Goal: Task Accomplishment & Management: Manage account settings

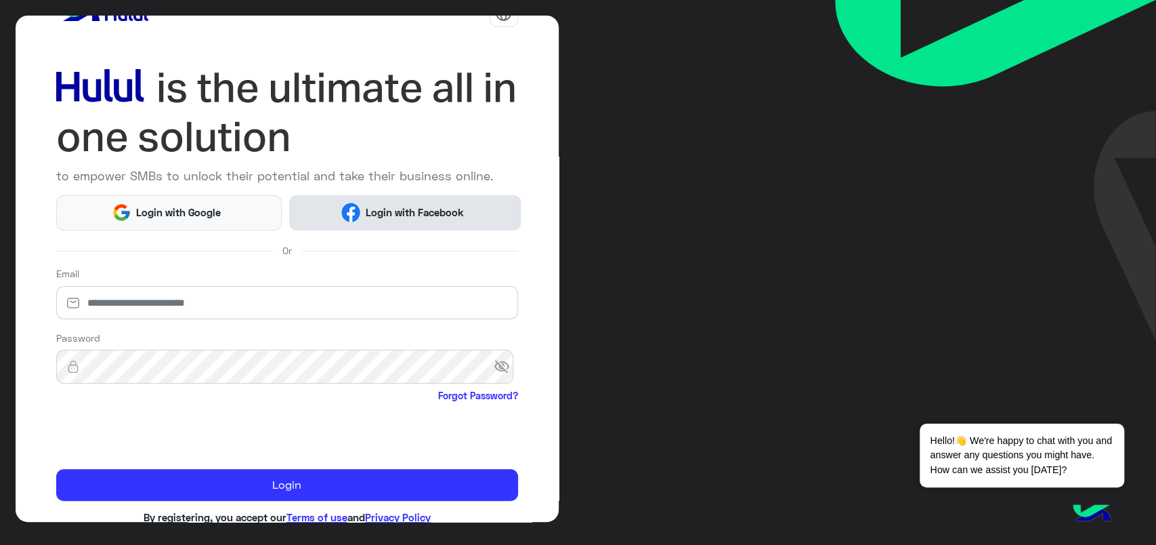
scroll to position [64, 0]
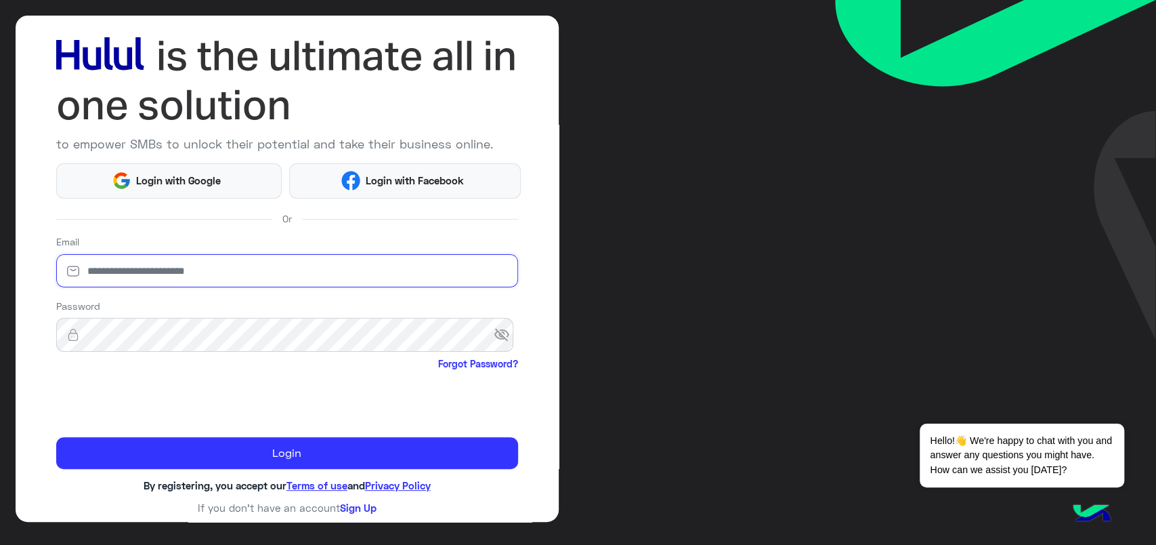
type input "**********"
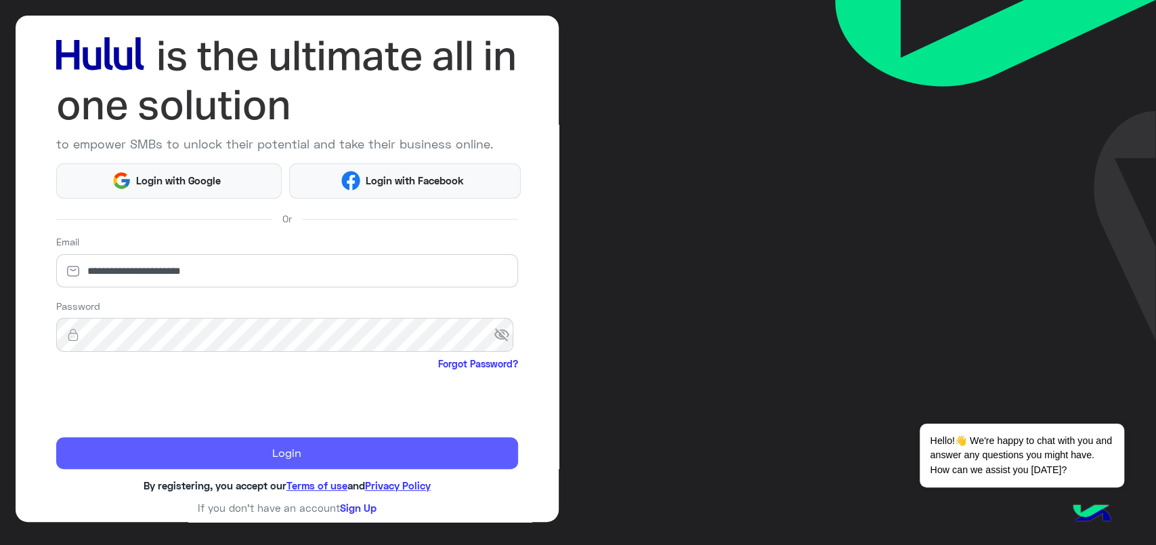
click at [133, 461] on button "Login" at bounding box center [287, 453] width 462 height 33
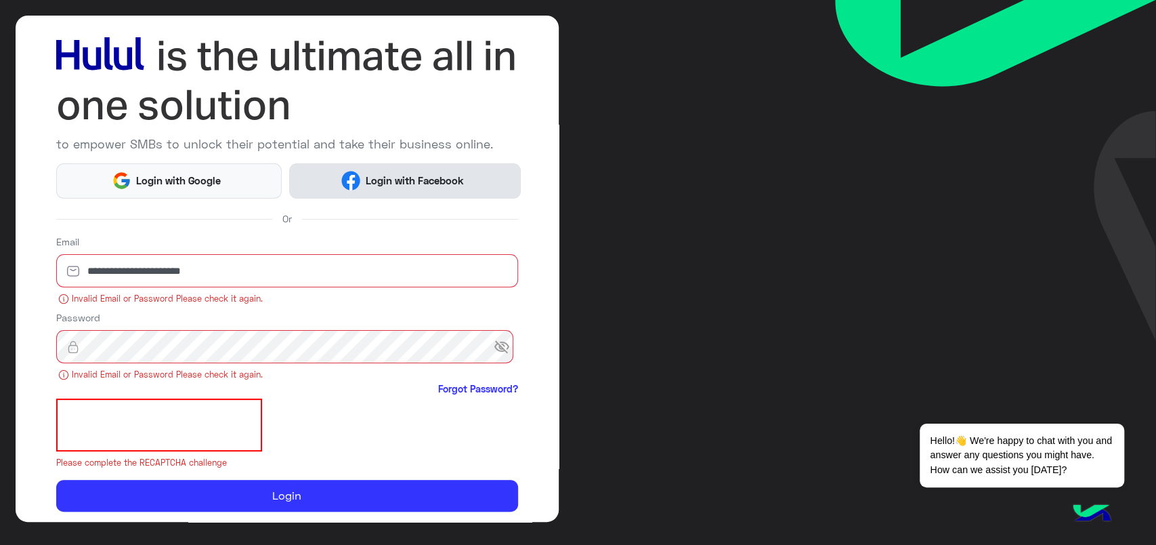
click at [377, 184] on span "Login with Facebook" at bounding box center [414, 181] width 108 height 16
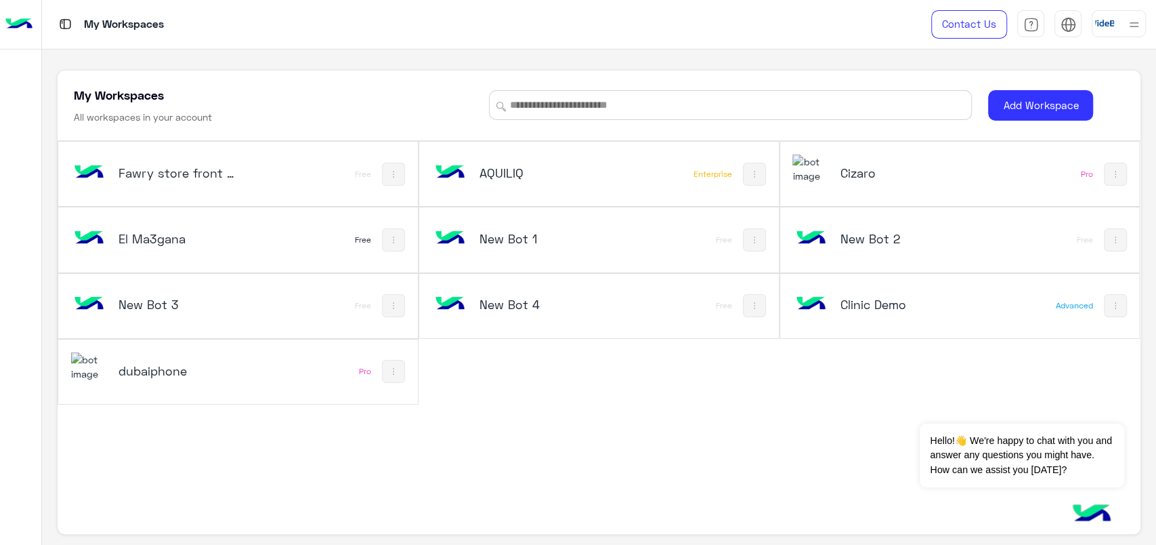
click at [201, 244] on h5 "El Ma3gana" at bounding box center [179, 238] width 121 height 16
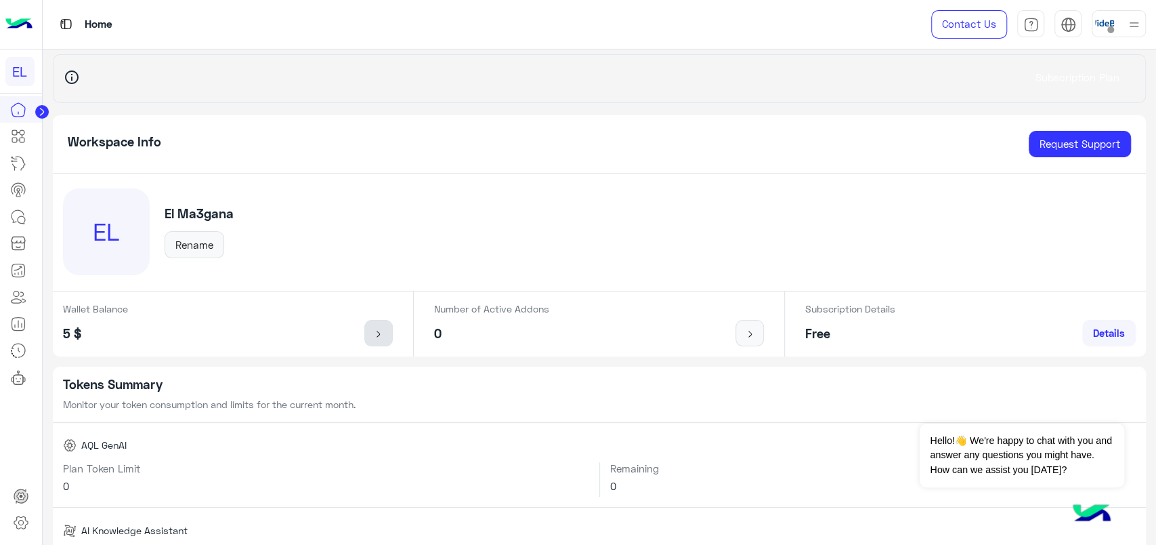
click at [377, 329] on img at bounding box center [379, 334] width 17 height 11
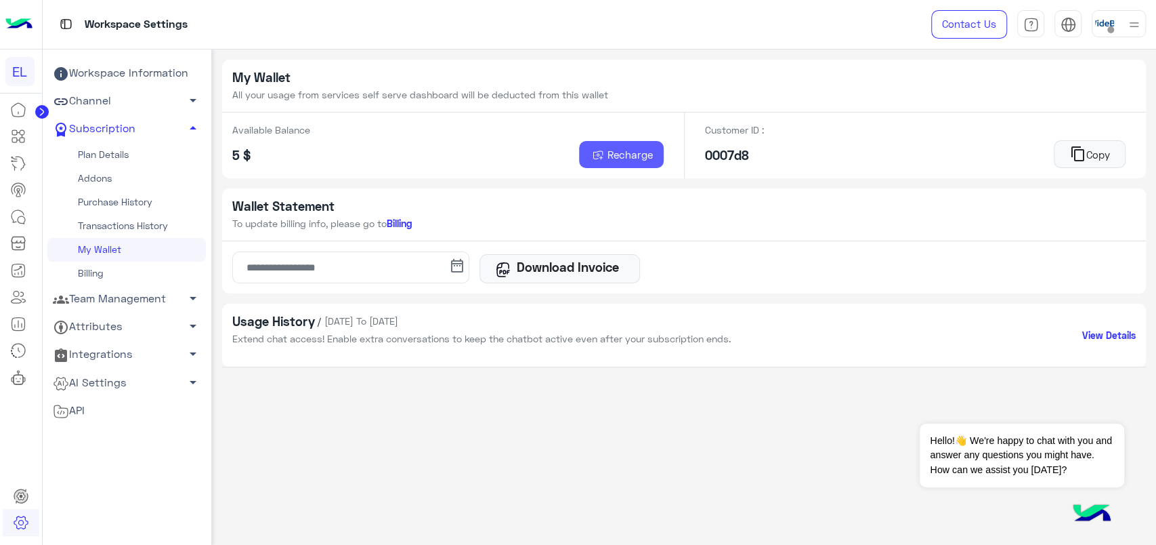
click at [608, 160] on span "Recharge" at bounding box center [630, 154] width 45 height 12
